Goal: Task Accomplishment & Management: Complete application form

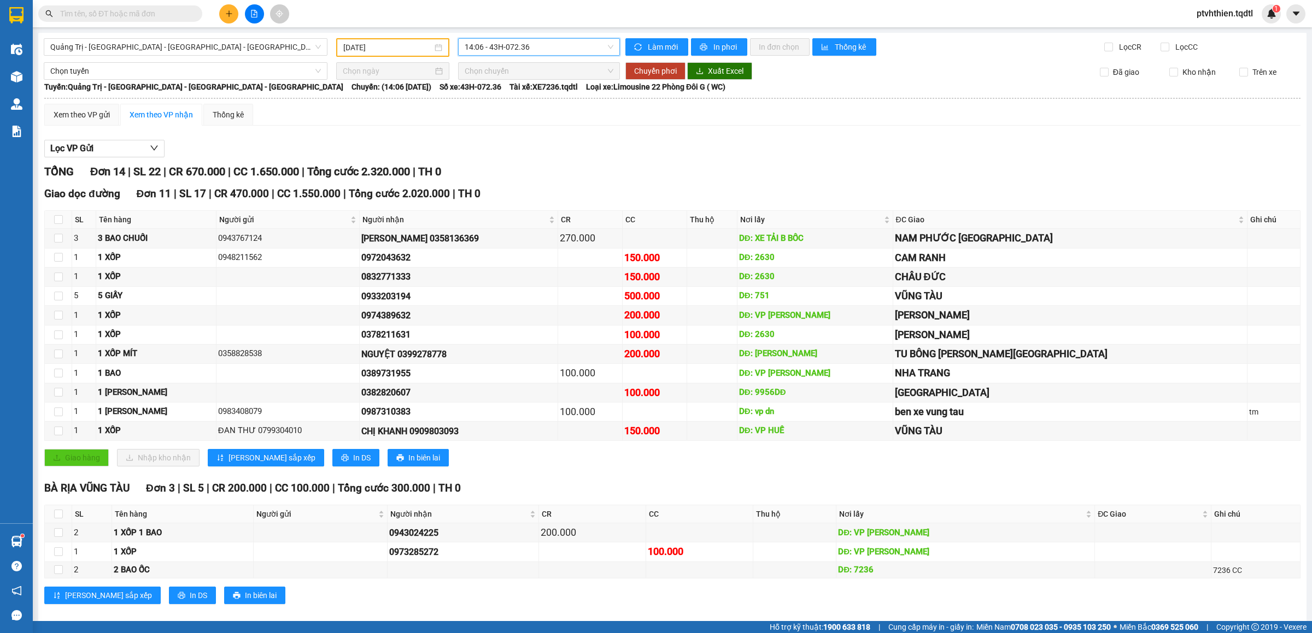
scroll to position [20, 0]
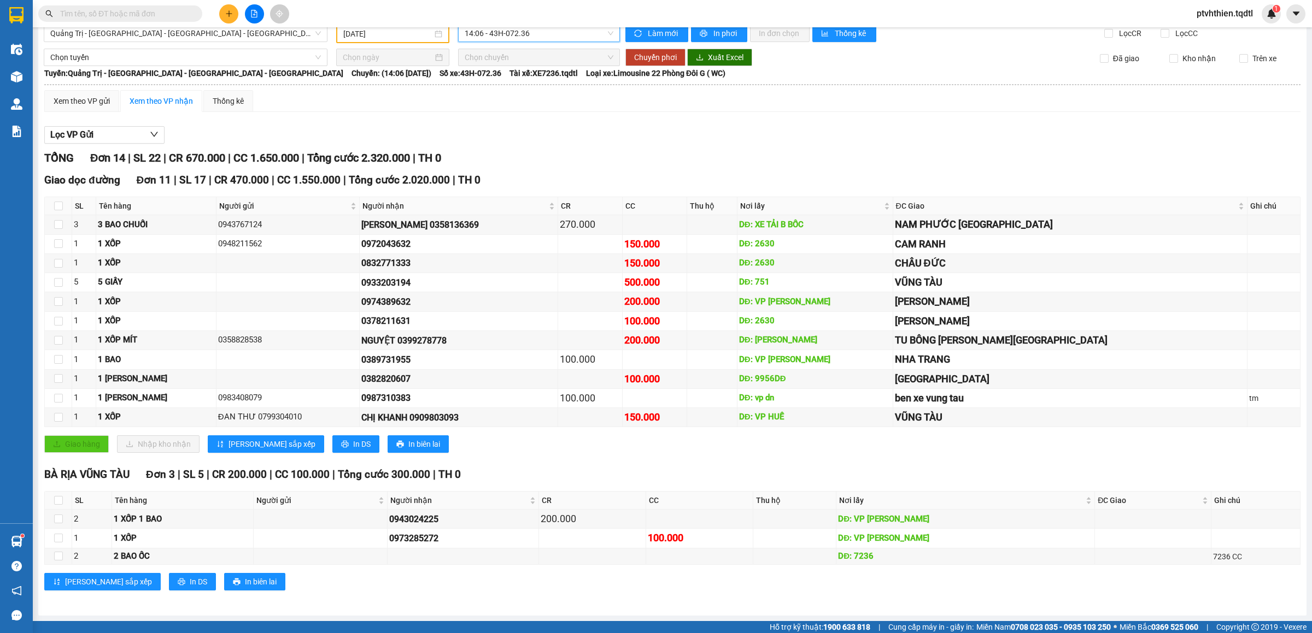
click at [167, 15] on input "text" at bounding box center [124, 14] width 129 height 12
paste input "QT10251399"
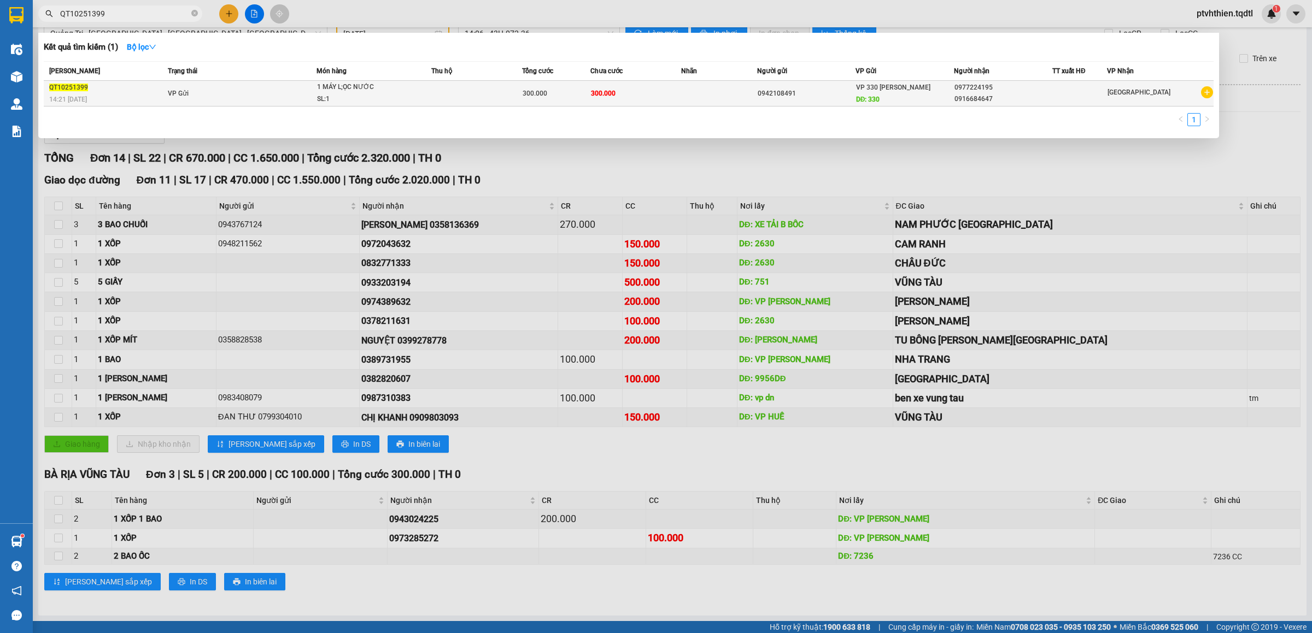
type input "QT10251399"
click at [157, 90] on div "QT10251399" at bounding box center [106, 87] width 115 height 11
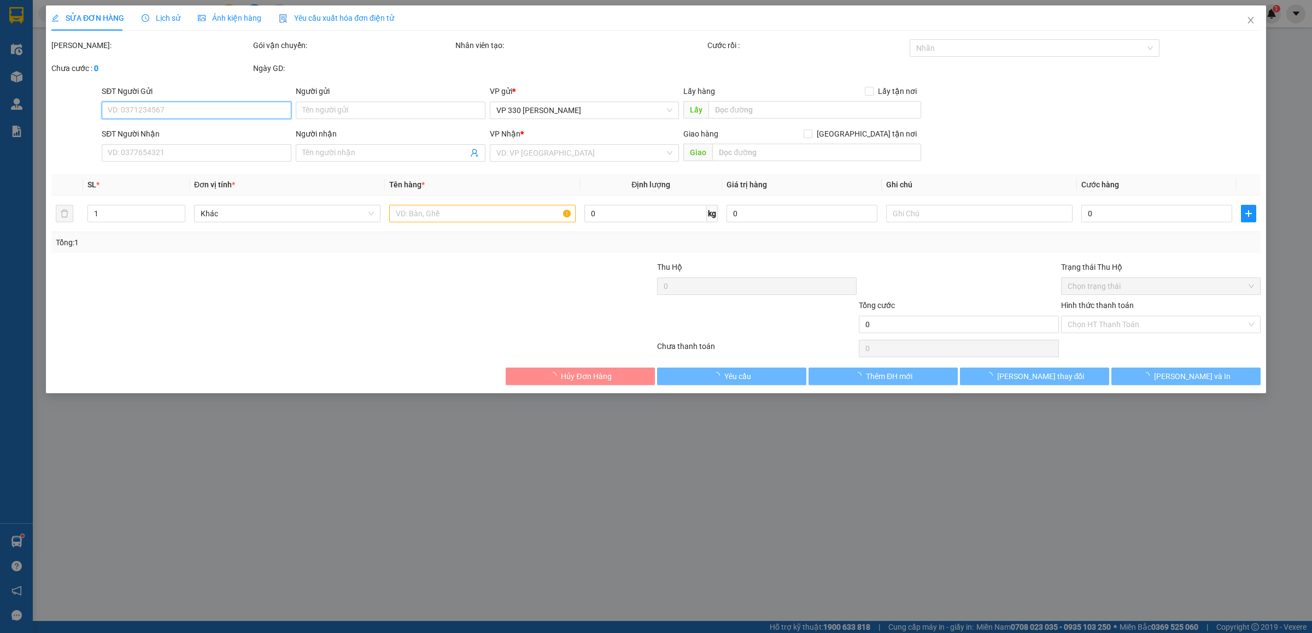
type input "0942108491"
type input "330"
type input "0977224195"
type input "0916684647"
type input "300.000"
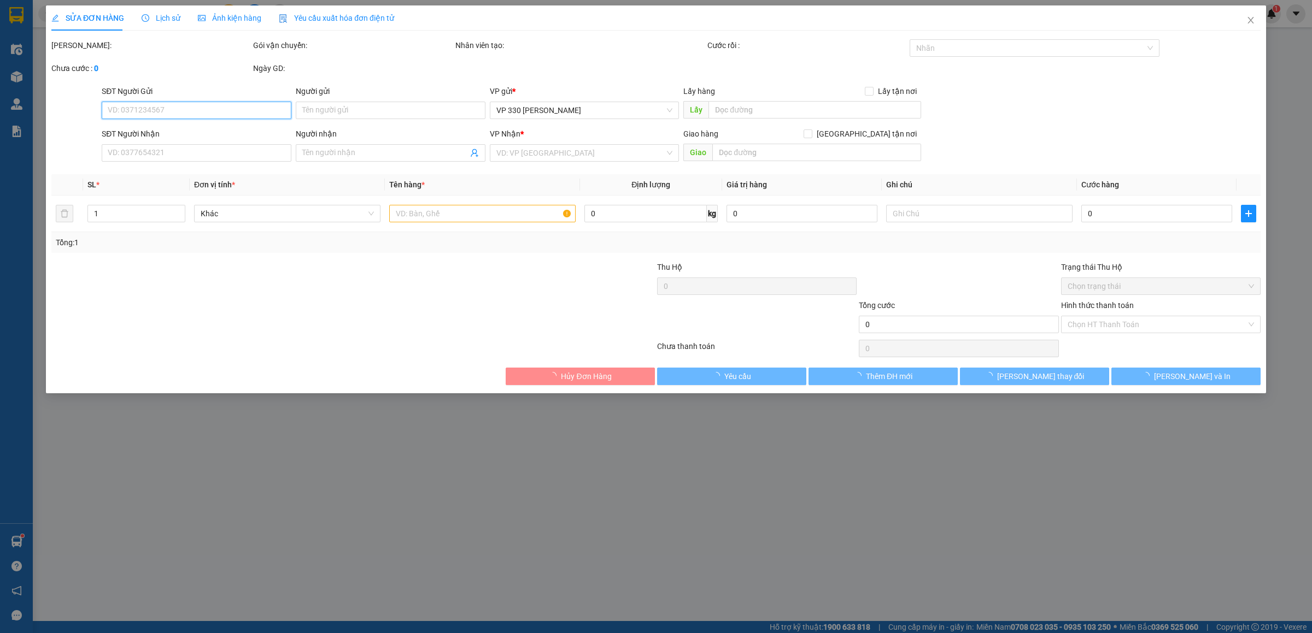
type input "300.000"
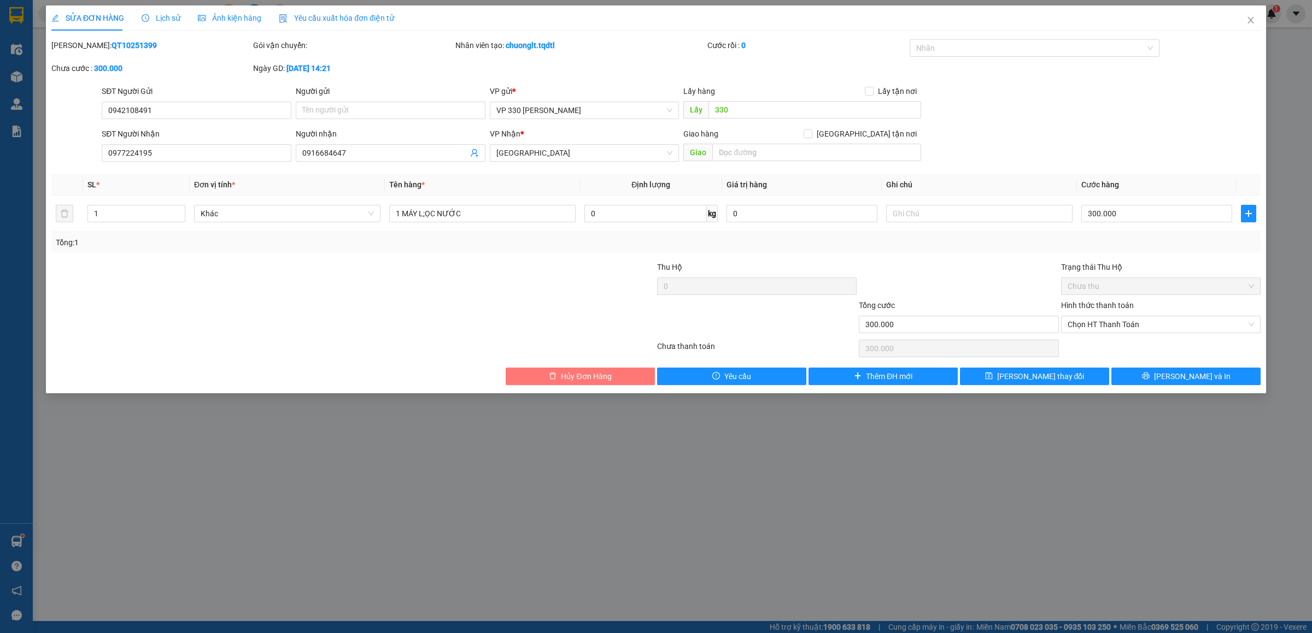
click at [604, 378] on span "Hủy Đơn Hàng" at bounding box center [586, 377] width 50 height 12
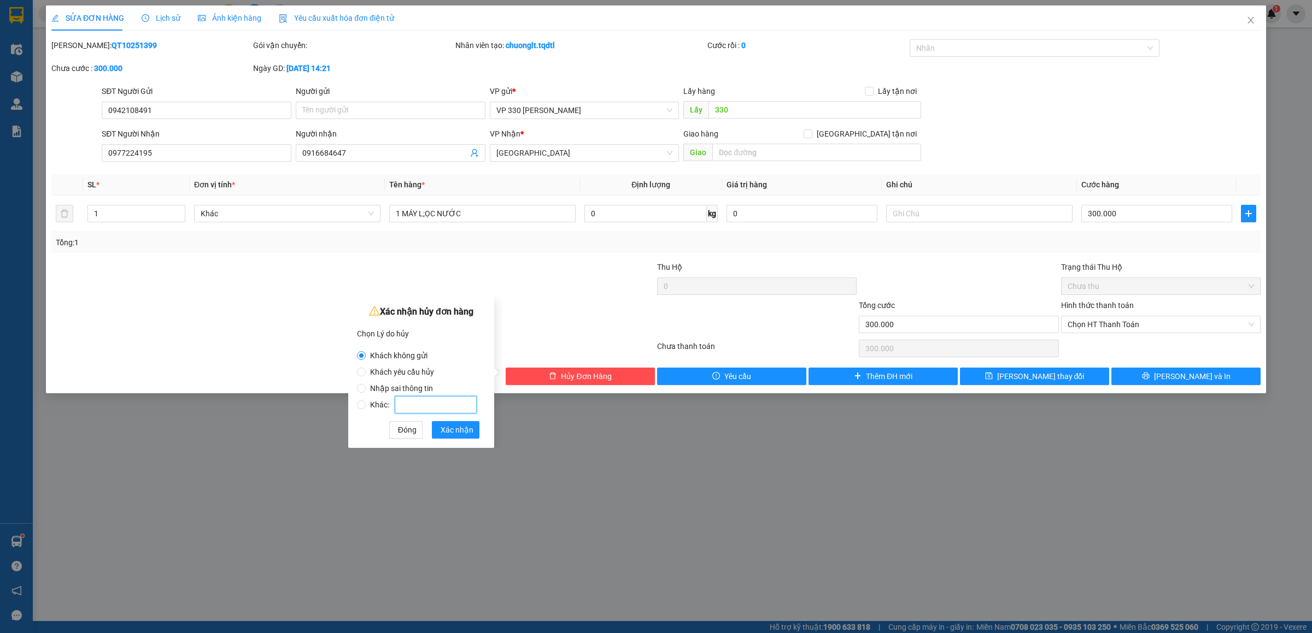
click at [412, 406] on input "Khác:" at bounding box center [436, 404] width 82 height 17
radio input "false"
radio input "true"
type input "khách không gửi nữa"
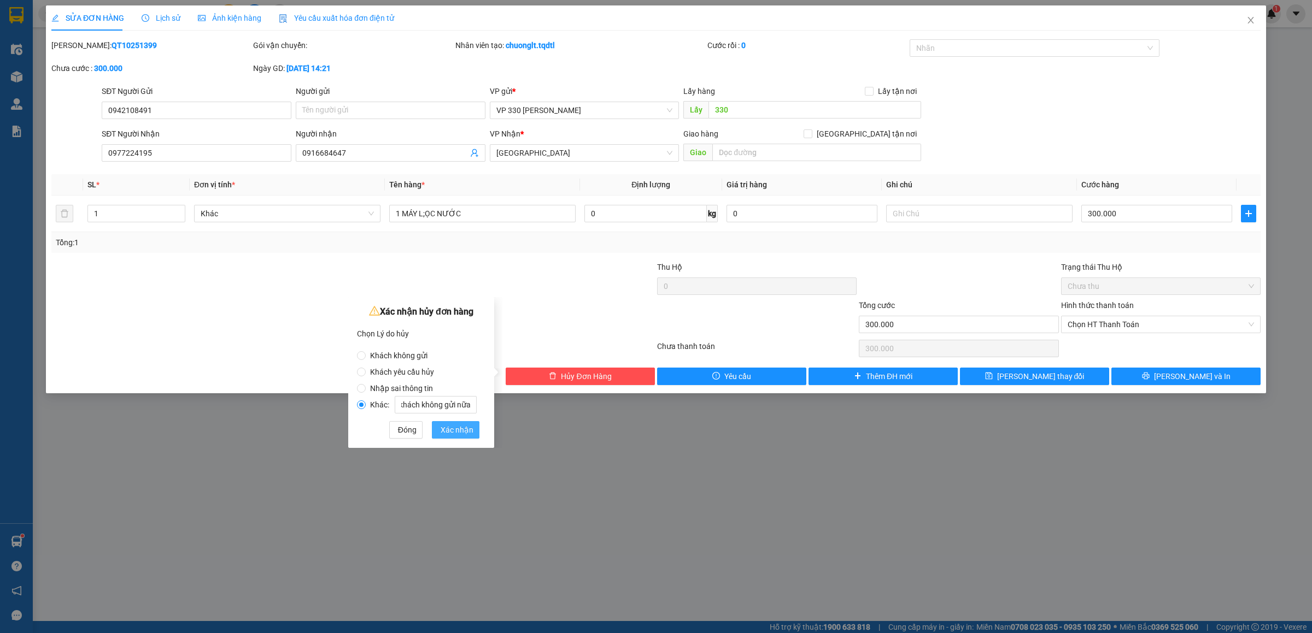
click at [454, 429] on span "Xác nhận" at bounding box center [457, 430] width 33 height 12
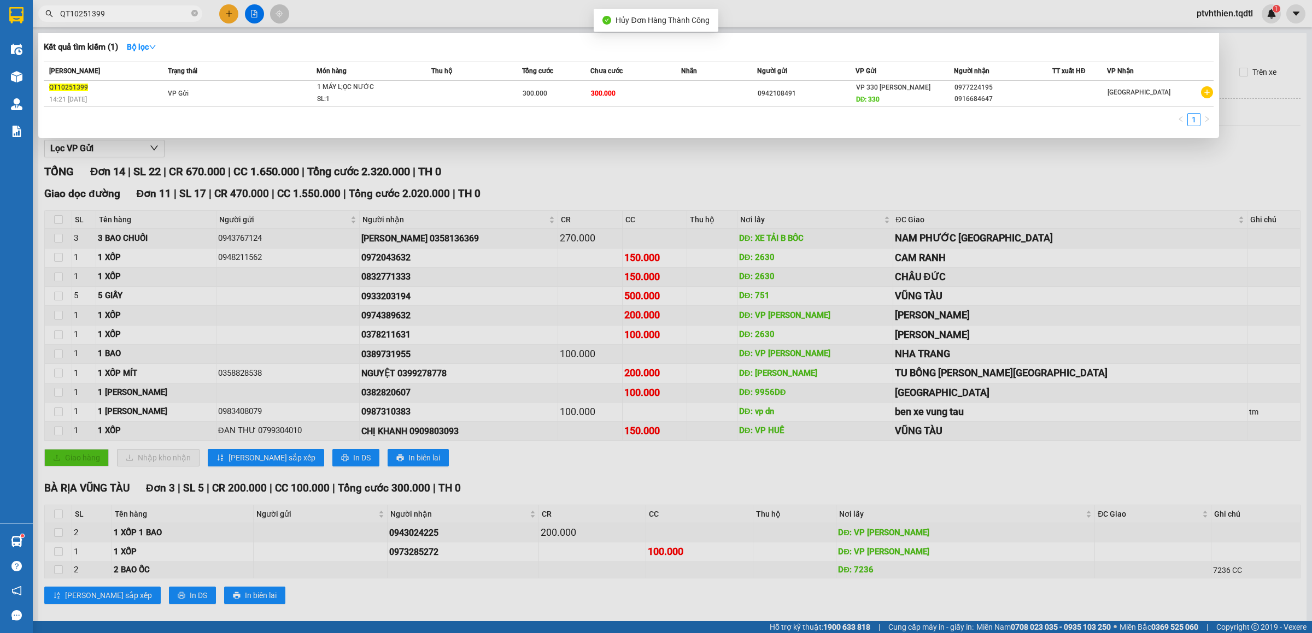
click at [151, 13] on input "QT10251399" at bounding box center [124, 14] width 129 height 12
drag, startPoint x: 1162, startPoint y: 169, endPoint x: 1141, endPoint y: 164, distance: 20.9
click at [1158, 168] on div at bounding box center [656, 316] width 1312 height 633
